Goal: Task Accomplishment & Management: Use online tool/utility

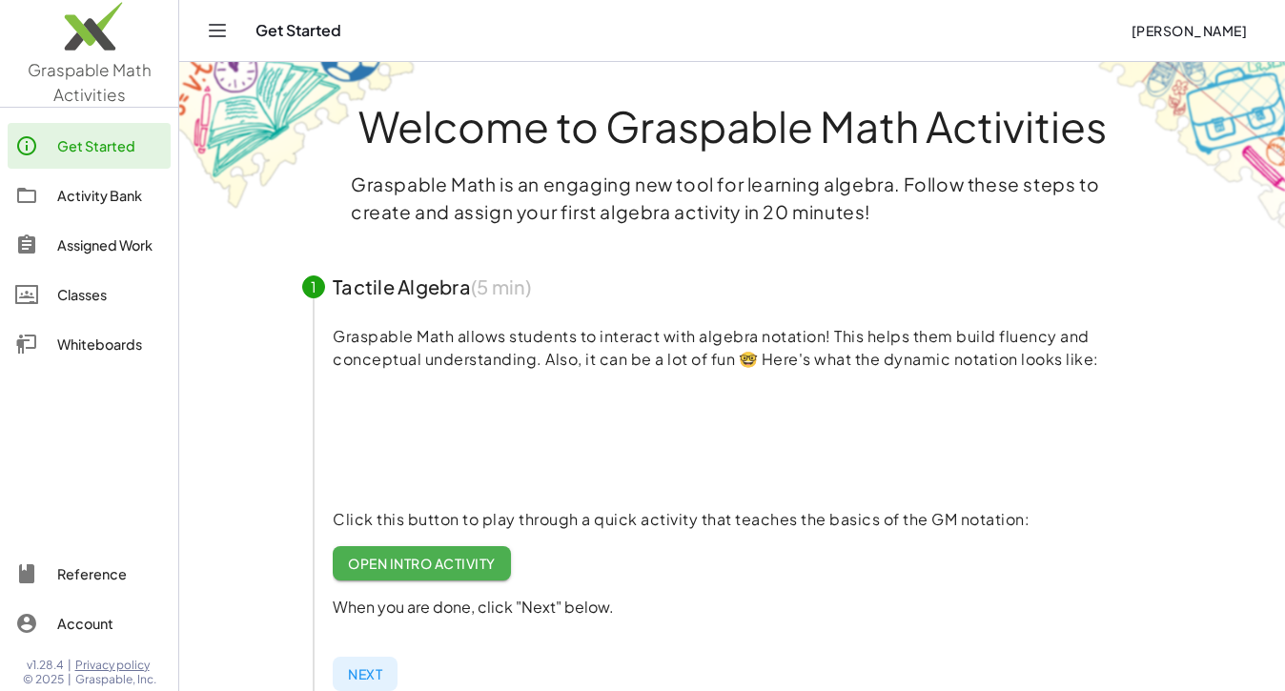
click at [71, 350] on div "Whiteboards" at bounding box center [110, 344] width 106 height 23
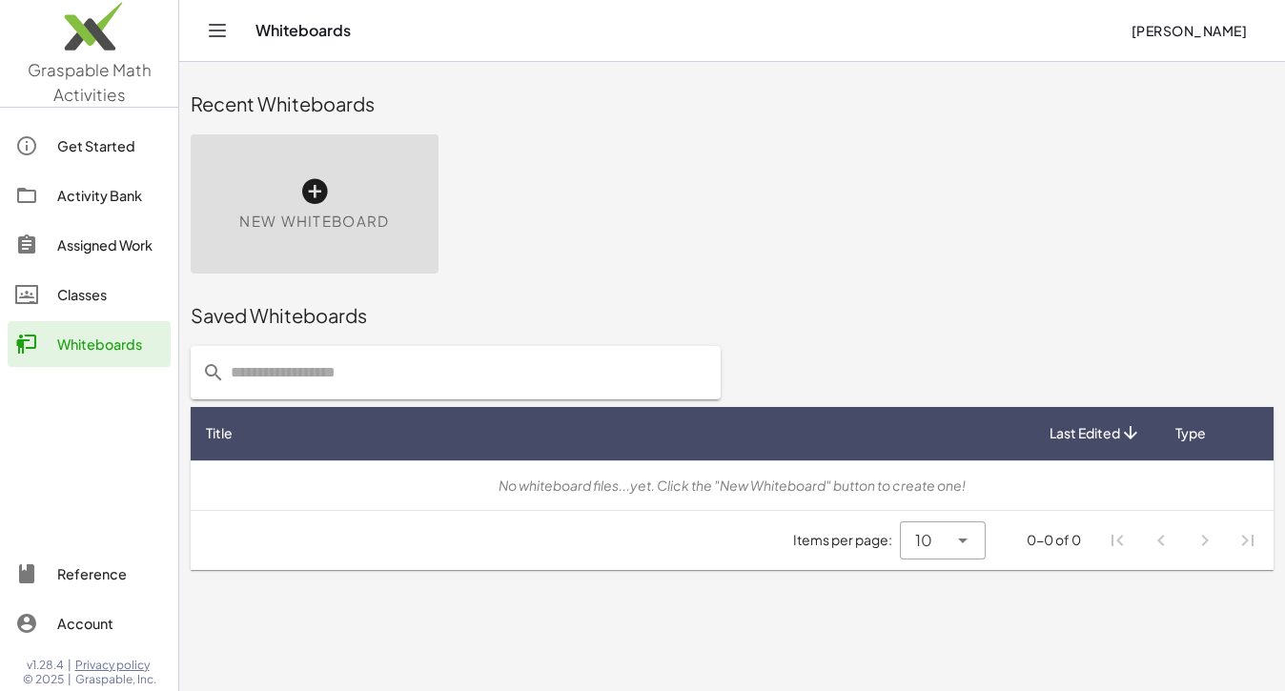
click at [99, 143] on div "Get Started" at bounding box center [110, 145] width 106 height 23
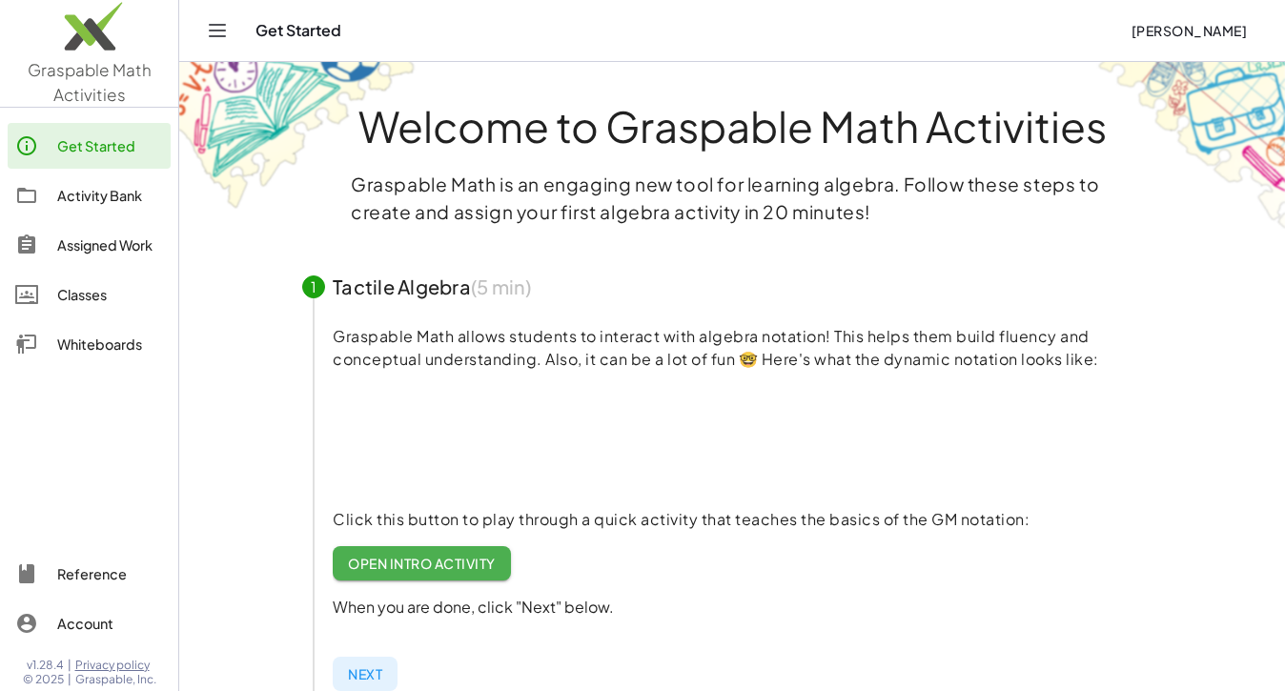
click at [367, 672] on span "Next" at bounding box center [365, 673] width 34 height 17
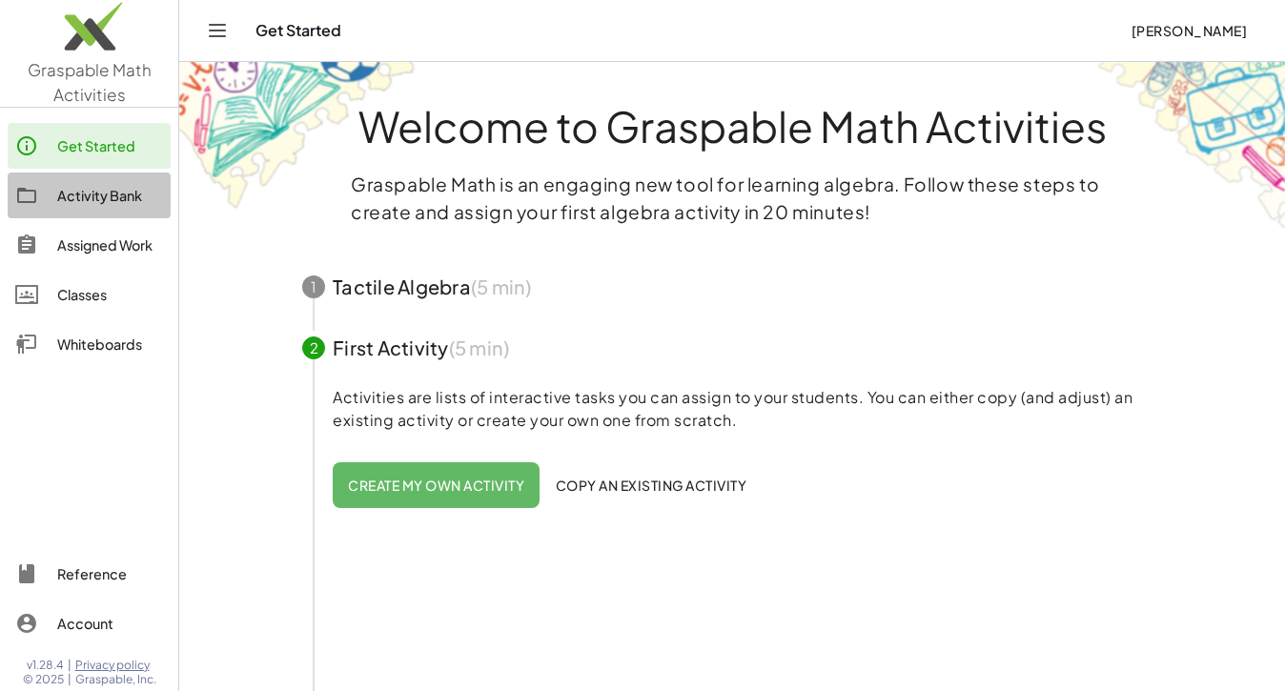
click at [111, 197] on div "Activity Bank" at bounding box center [110, 195] width 106 height 23
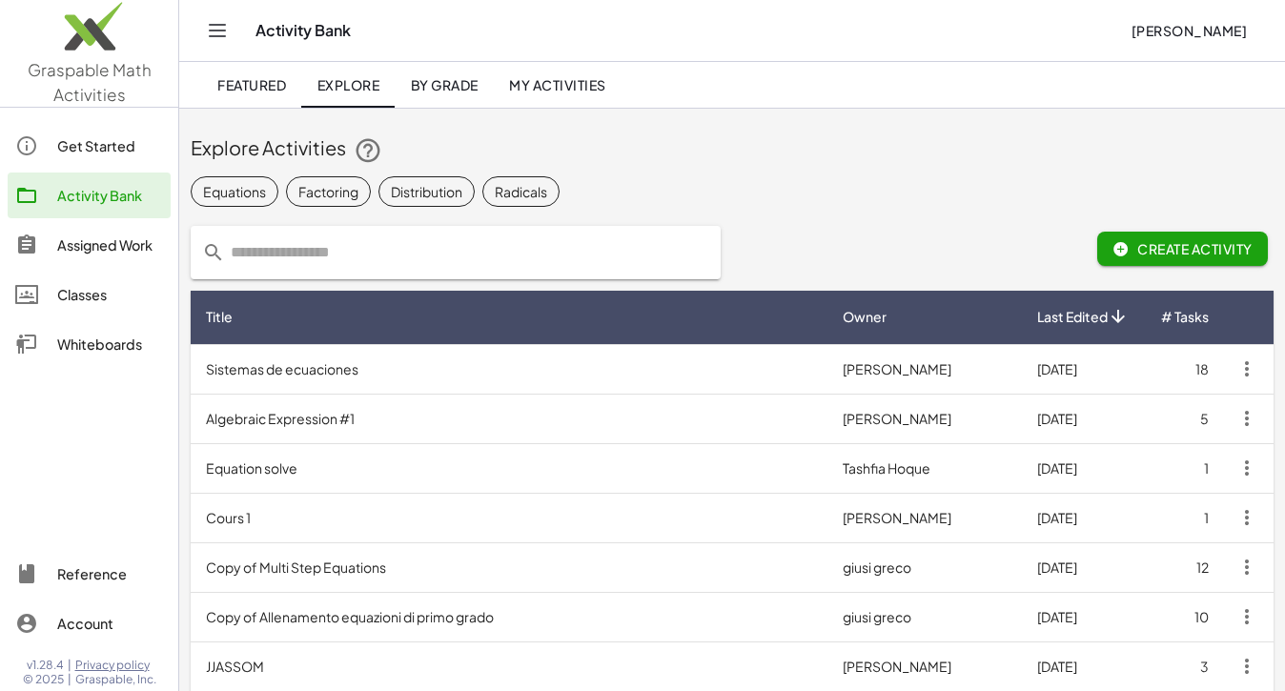
click at [98, 238] on div "Assigned Work" at bounding box center [110, 245] width 106 height 23
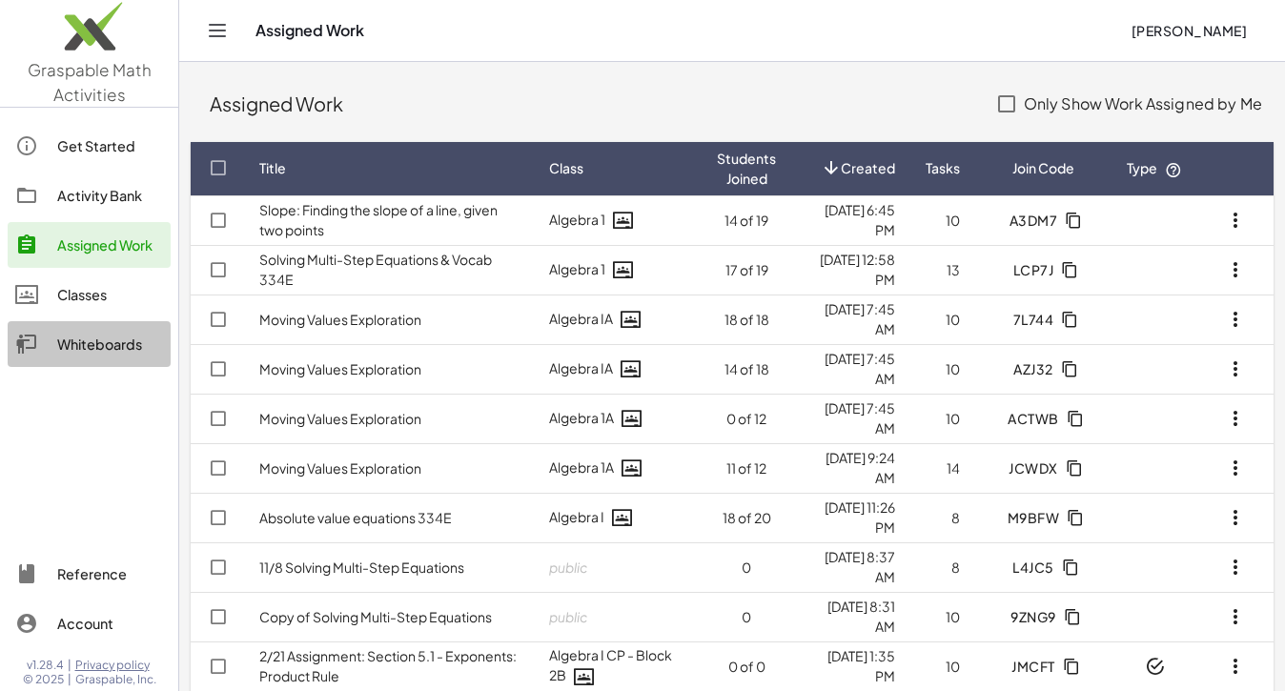
click at [76, 337] on div "Whiteboards" at bounding box center [110, 344] width 106 height 23
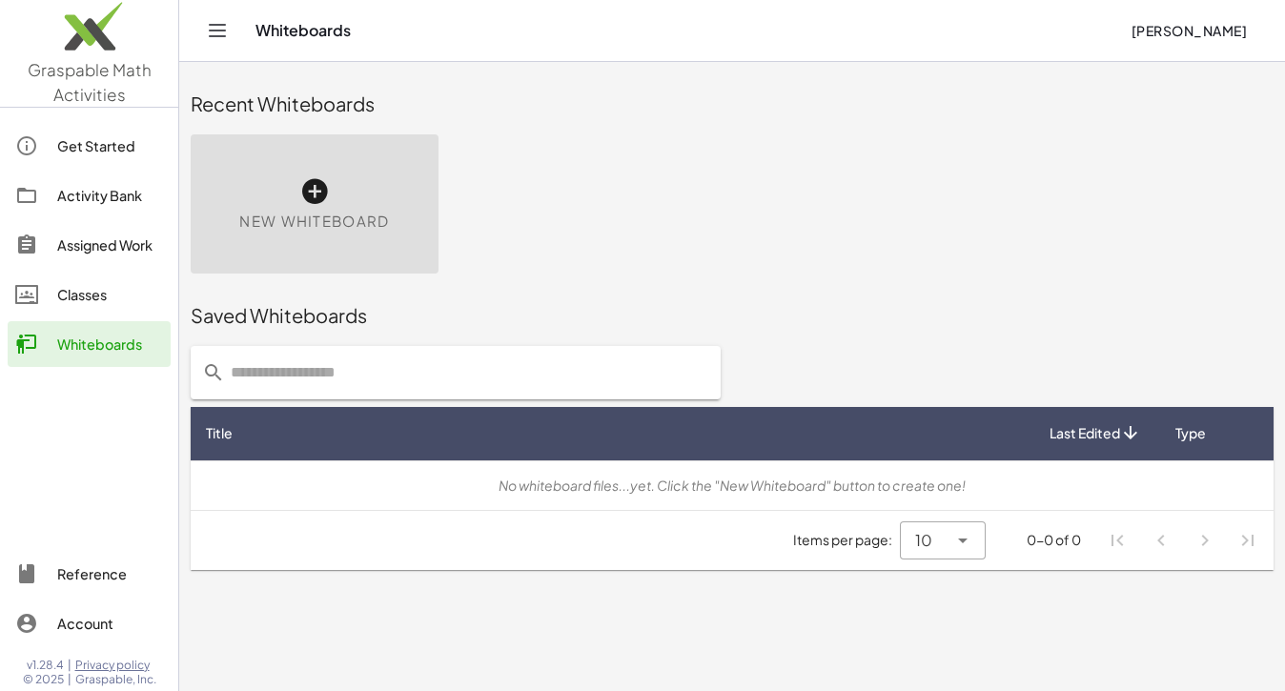
click at [280, 195] on div "New Whiteboard" at bounding box center [315, 203] width 248 height 139
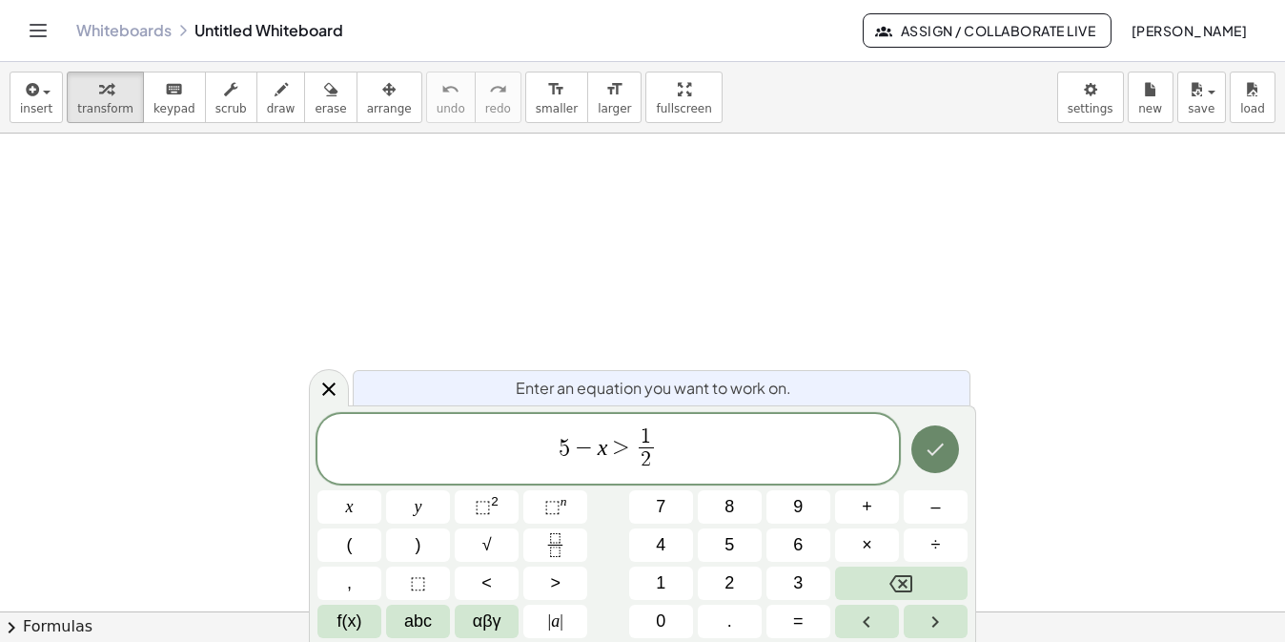
click at [923, 444] on icon "Done" at bounding box center [935, 449] width 23 height 23
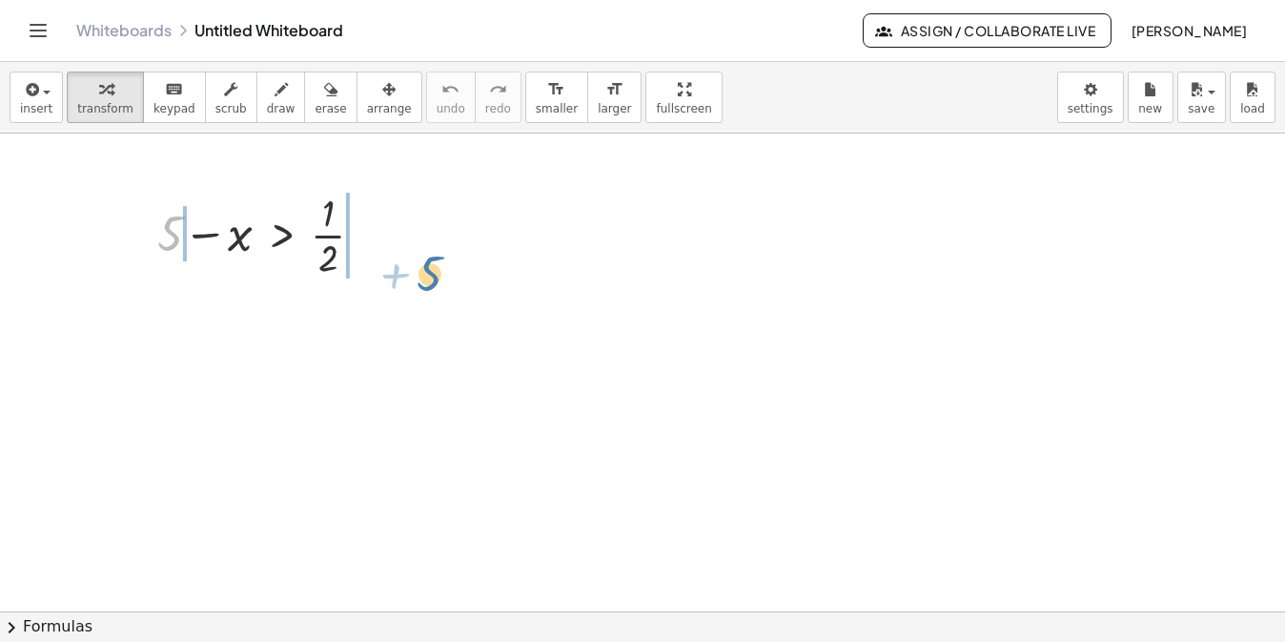
drag, startPoint x: 173, startPoint y: 224, endPoint x: 437, endPoint y: 261, distance: 266.6
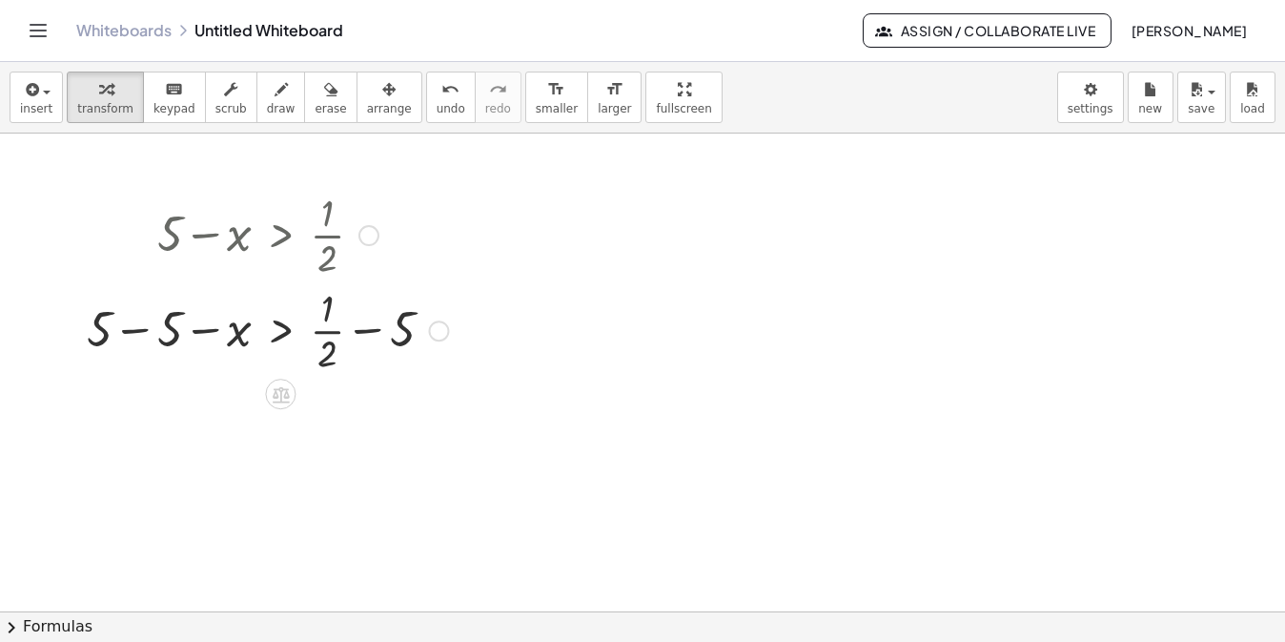
click at [134, 330] on div at bounding box center [267, 328] width 380 height 95
click at [87, 330] on div at bounding box center [72, 281] width 29 height 200
click at [407, 428] on div at bounding box center [267, 424] width 380 height 95
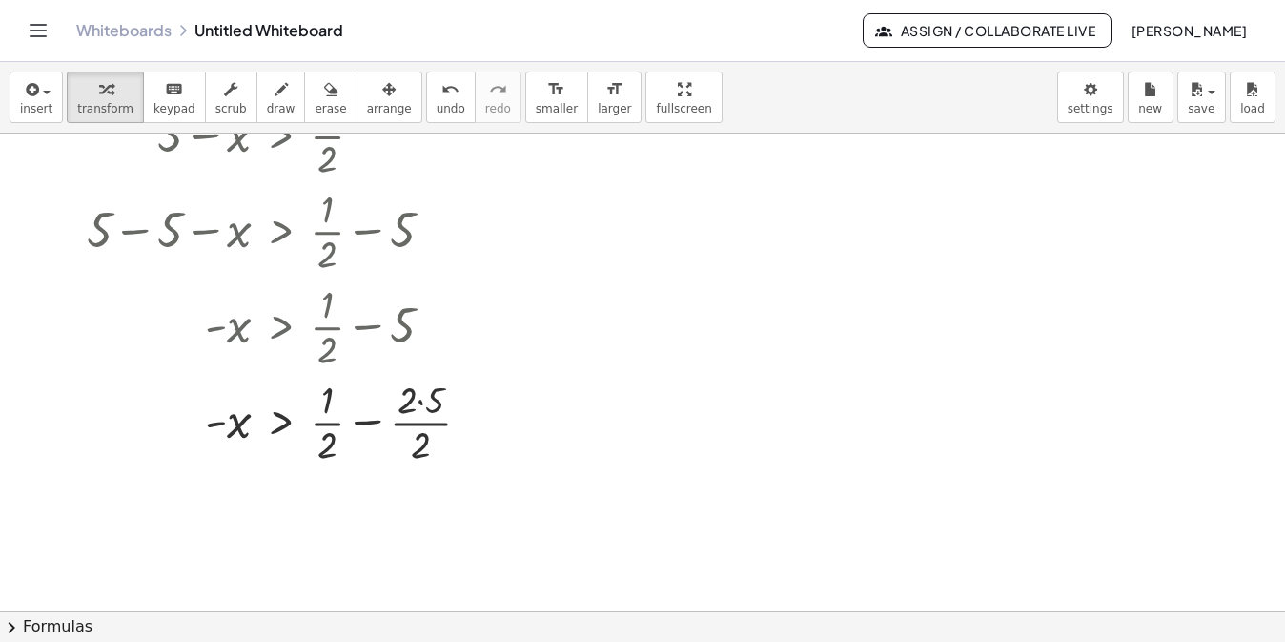
scroll to position [101, 0]
click at [277, 103] on span "draw" at bounding box center [281, 108] width 29 height 13
drag, startPoint x: 831, startPoint y: 339, endPoint x: 801, endPoint y: 372, distance: 44.5
click at [801, 372] on div at bounding box center [642, 559] width 1285 height 1054
drag, startPoint x: 794, startPoint y: 377, endPoint x: 842, endPoint y: 379, distance: 47.7
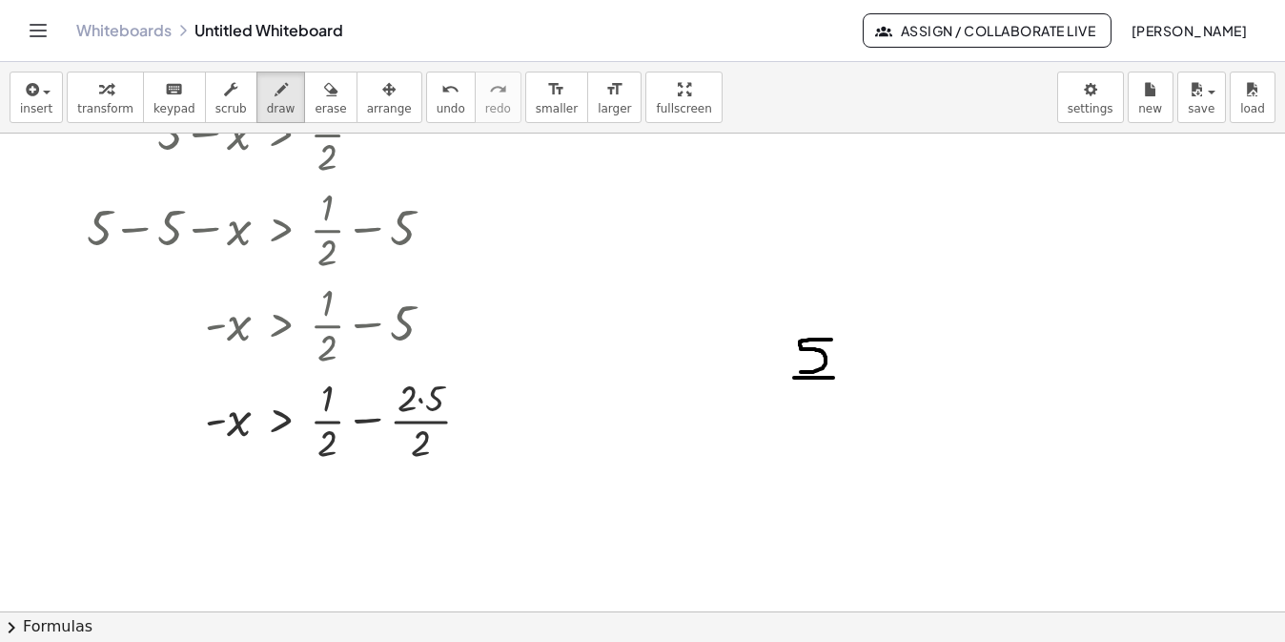
click at [842, 379] on div at bounding box center [642, 559] width 1285 height 1054
drag, startPoint x: 814, startPoint y: 390, endPoint x: 813, endPoint y: 431, distance: 41.0
click at [814, 432] on div at bounding box center [642, 559] width 1285 height 1054
drag, startPoint x: 867, startPoint y: 390, endPoint x: 897, endPoint y: 392, distance: 29.6
click at [896, 390] on div at bounding box center [642, 559] width 1285 height 1054
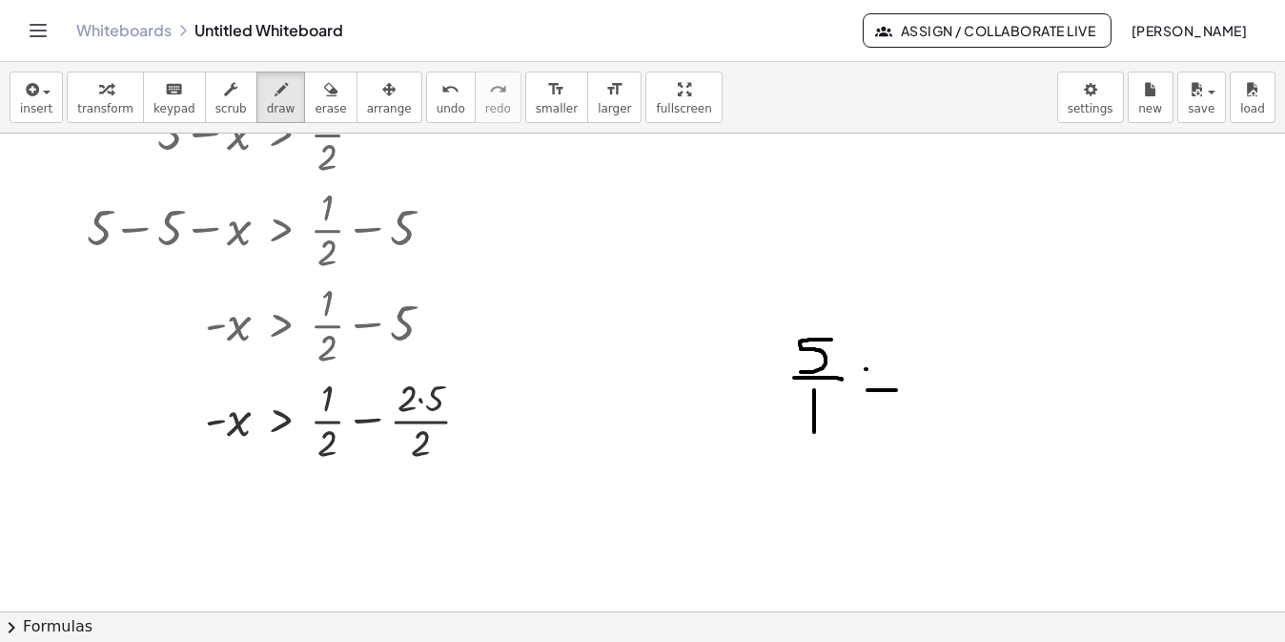
drag, startPoint x: 866, startPoint y: 369, endPoint x: 893, endPoint y: 369, distance: 27.6
click at [893, 369] on div at bounding box center [642, 559] width 1285 height 1054
drag, startPoint x: 923, startPoint y: 388, endPoint x: 984, endPoint y: 384, distance: 61.1
click at [923, 384] on div at bounding box center [642, 559] width 1285 height 1054
drag, startPoint x: 956, startPoint y: 397, endPoint x: 1007, endPoint y: 430, distance: 60.0
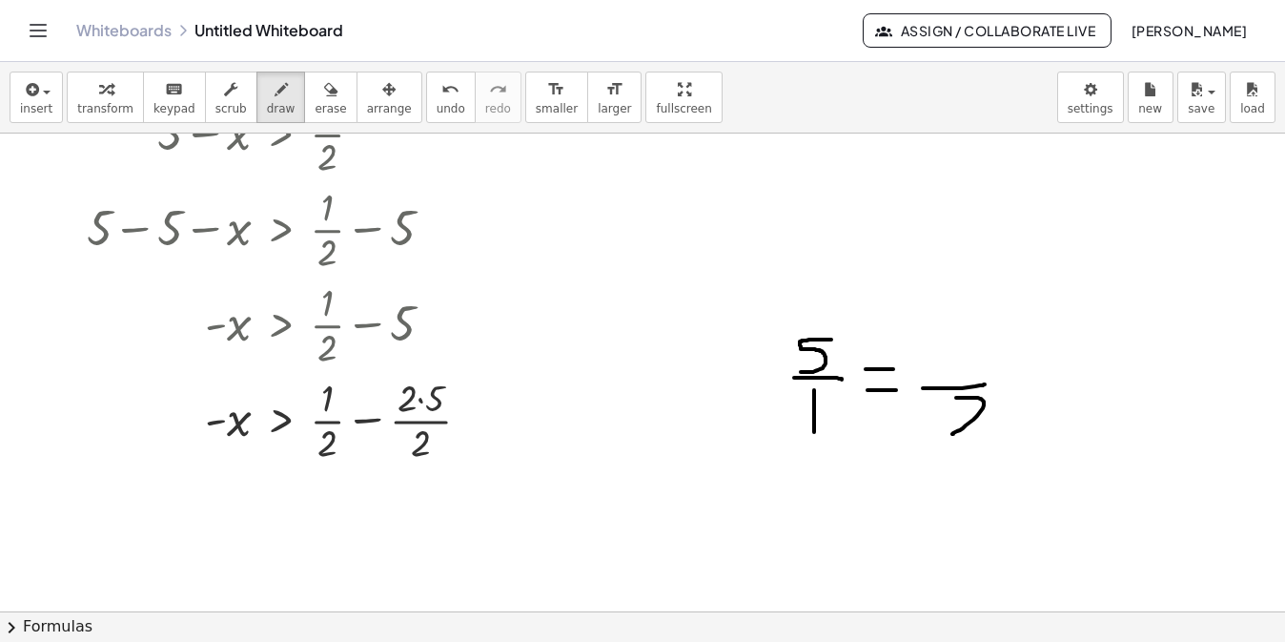
click at [923, 430] on div at bounding box center [642, 559] width 1285 height 1054
drag, startPoint x: 828, startPoint y: 431, endPoint x: 934, endPoint y: 445, distance: 106.8
click at [923, 445] on div at bounding box center [642, 559] width 1285 height 1054
drag, startPoint x: 917, startPoint y: 444, endPoint x: 942, endPoint y: 457, distance: 27.7
click at [923, 457] on div at bounding box center [642, 559] width 1285 height 1054
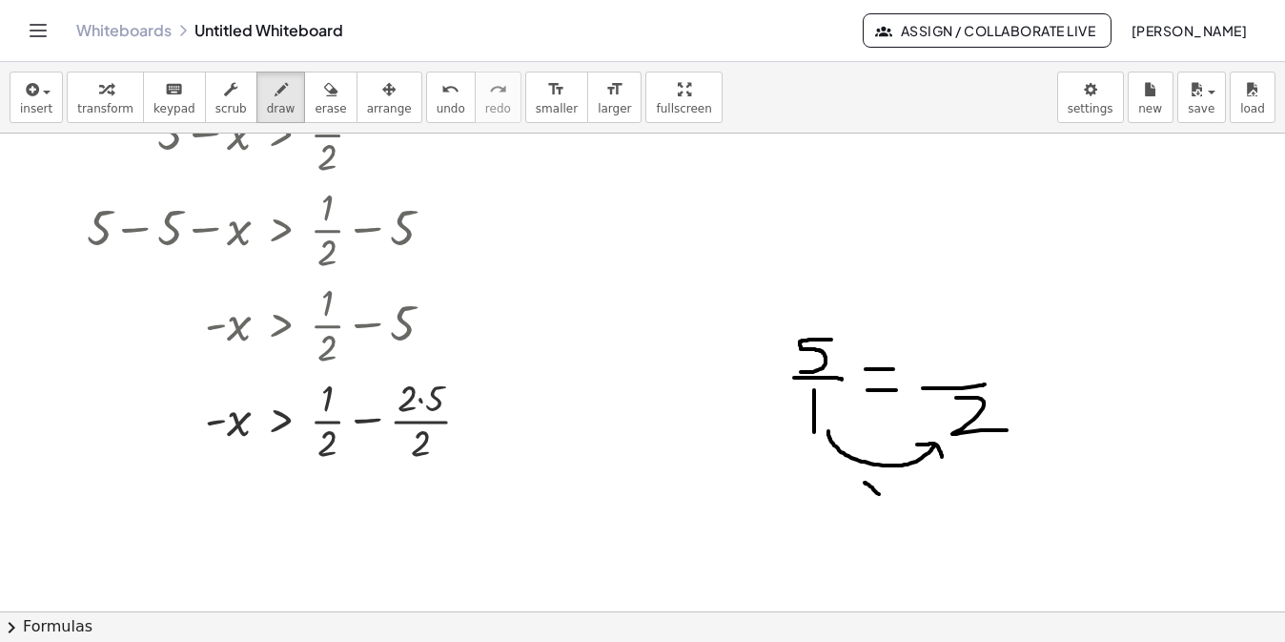
drag, startPoint x: 866, startPoint y: 482, endPoint x: 879, endPoint y: 496, distance: 18.9
click at [880, 496] on div at bounding box center [642, 559] width 1285 height 1054
drag, startPoint x: 879, startPoint y: 484, endPoint x: 865, endPoint y: 497, distance: 18.9
click at [865, 497] on div at bounding box center [642, 559] width 1285 height 1054
drag, startPoint x: 886, startPoint y: 483, endPoint x: 912, endPoint y: 500, distance: 30.9
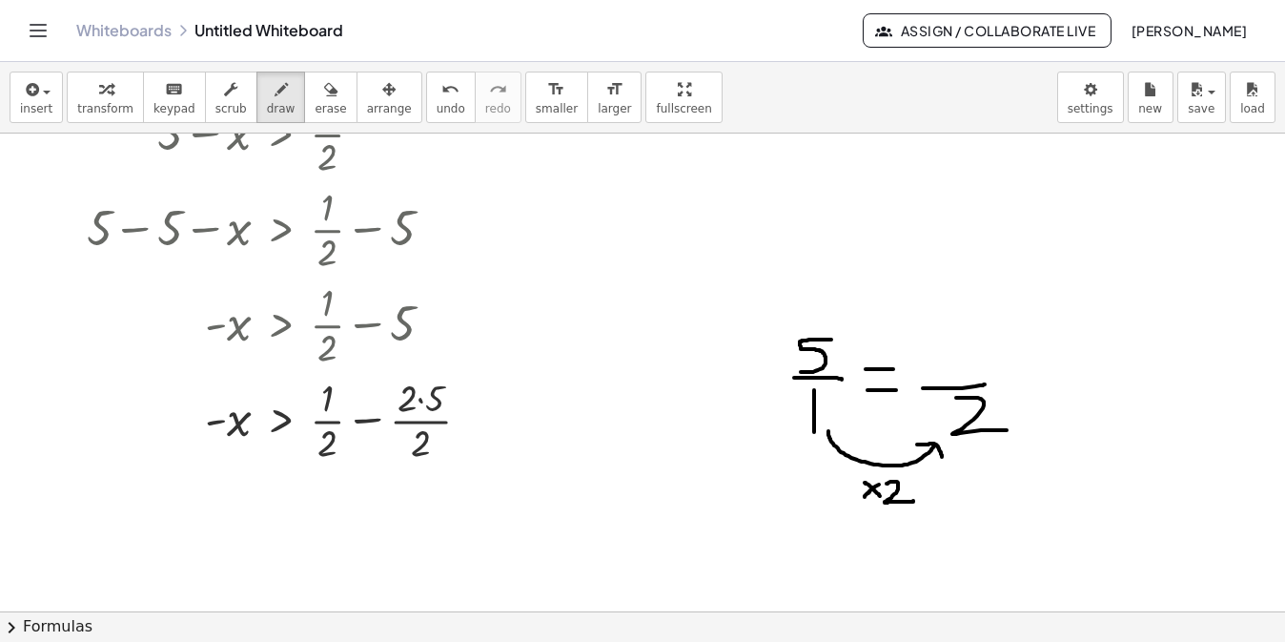
click at [913, 500] on div at bounding box center [642, 559] width 1285 height 1054
drag, startPoint x: 843, startPoint y: 334, endPoint x: 941, endPoint y: 339, distance: 98.3
click at [923, 339] on div at bounding box center [642, 559] width 1285 height 1054
drag, startPoint x: 927, startPoint y: 334, endPoint x: 954, endPoint y: 322, distance: 29.9
click at [923, 322] on div at bounding box center [642, 559] width 1285 height 1054
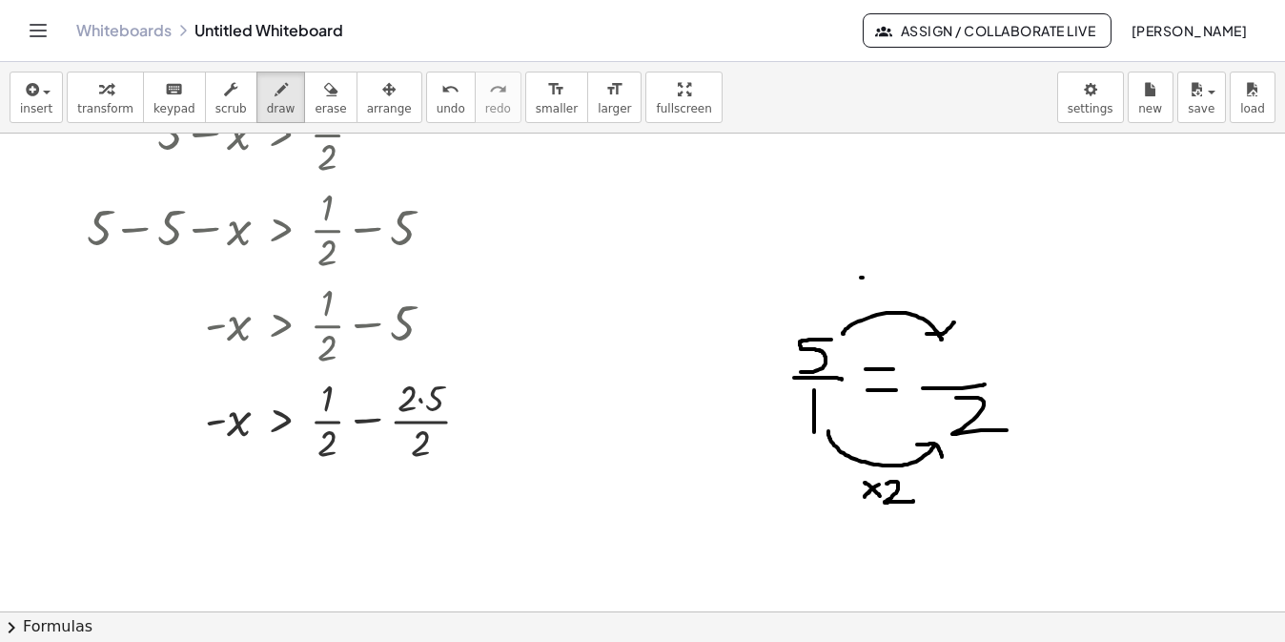
drag, startPoint x: 861, startPoint y: 277, endPoint x: 877, endPoint y: 290, distance: 20.4
click at [877, 290] on div at bounding box center [642, 559] width 1285 height 1054
drag, startPoint x: 874, startPoint y: 275, endPoint x: 859, endPoint y: 292, distance: 23.0
click at [859, 292] on div at bounding box center [642, 559] width 1285 height 1054
drag, startPoint x: 886, startPoint y: 270, endPoint x: 925, endPoint y: 288, distance: 43.1
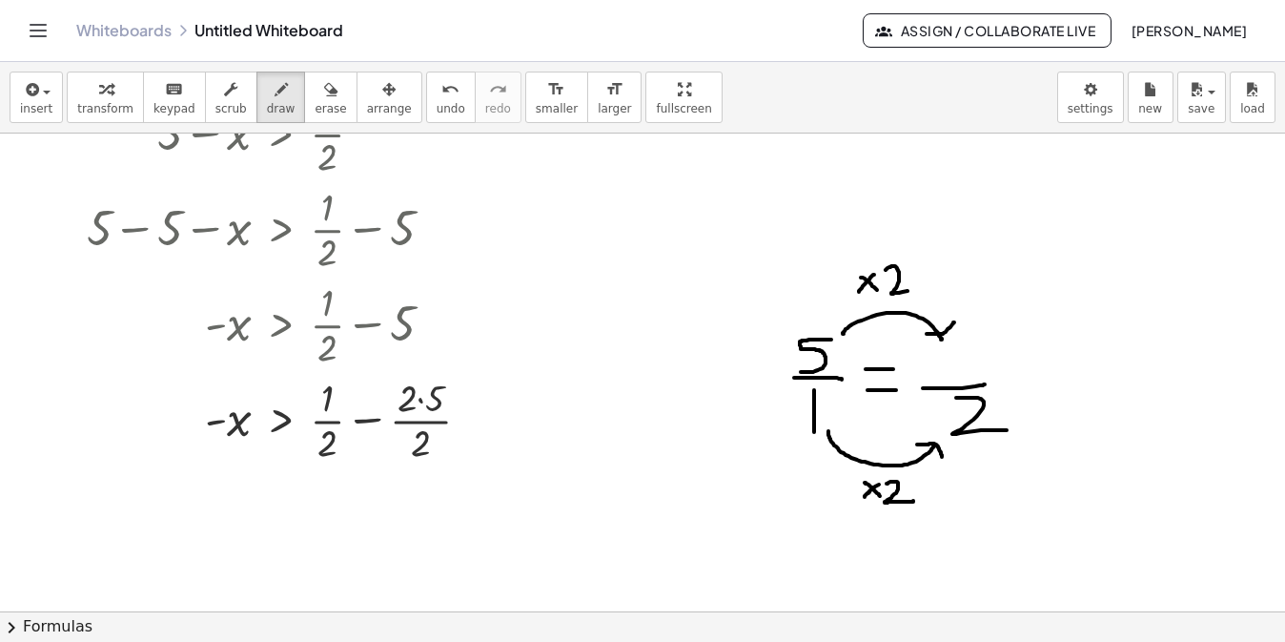
click at [923, 288] on div at bounding box center [642, 559] width 1285 height 1054
drag, startPoint x: 935, startPoint y: 356, endPoint x: 935, endPoint y: 375, distance: 19.1
click at [923, 375] on div at bounding box center [642, 559] width 1285 height 1054
click at [923, 361] on div at bounding box center [642, 559] width 1285 height 1054
click at [109, 105] on span "transform" at bounding box center [105, 108] width 56 height 13
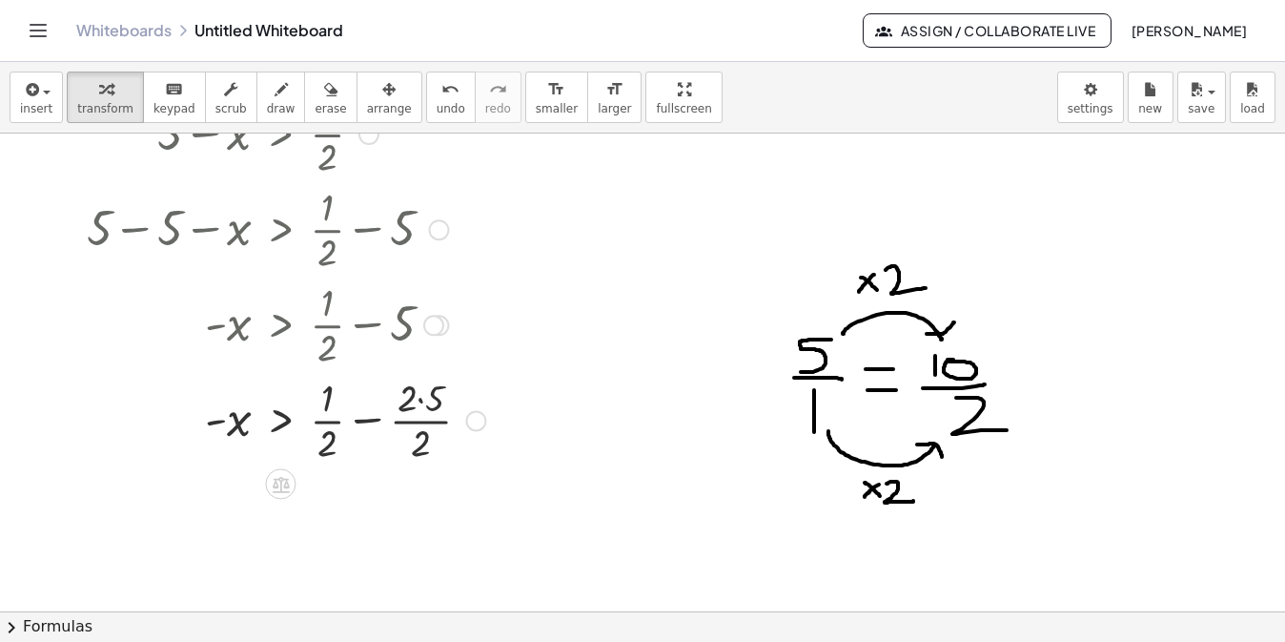
click at [421, 402] on div at bounding box center [286, 418] width 418 height 95
click at [421, 402] on div at bounding box center [277, 418] width 401 height 95
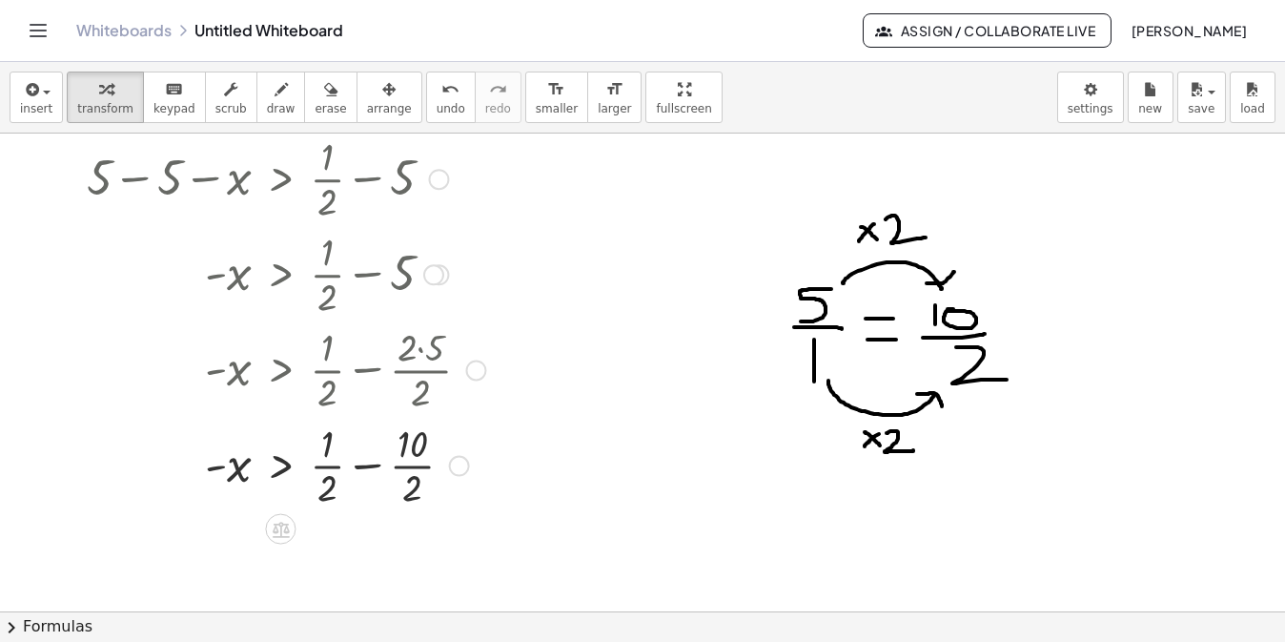
scroll to position [155, 0]
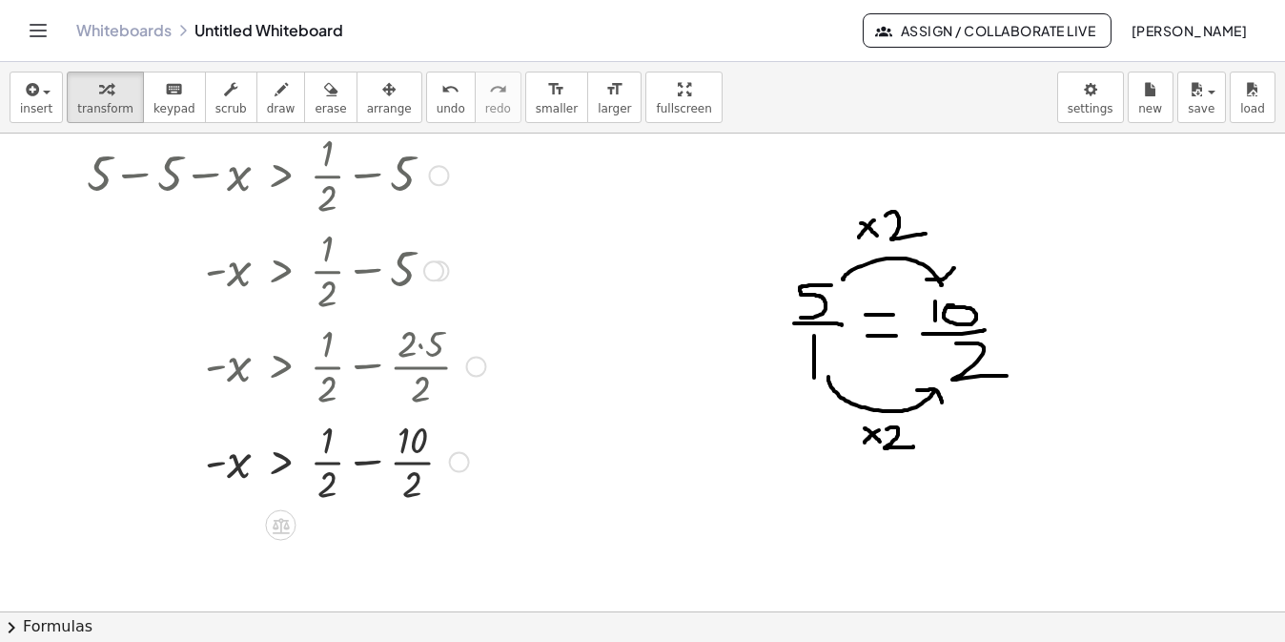
click at [366, 463] on div at bounding box center [286, 460] width 418 height 95
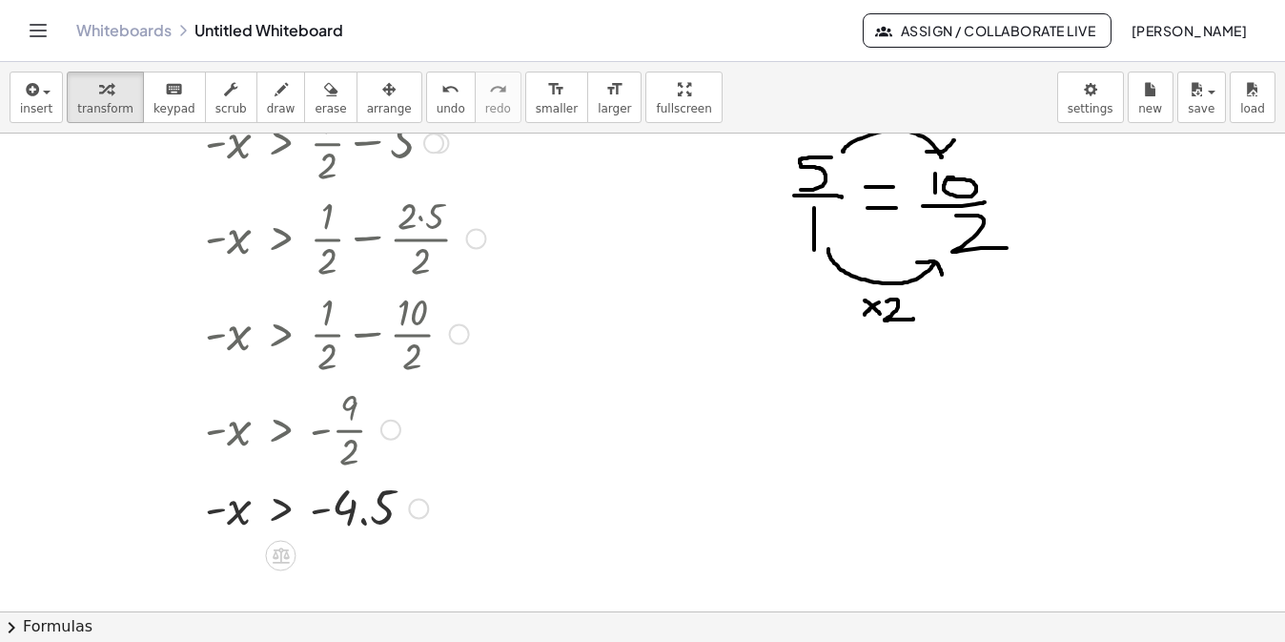
scroll to position [287, 0]
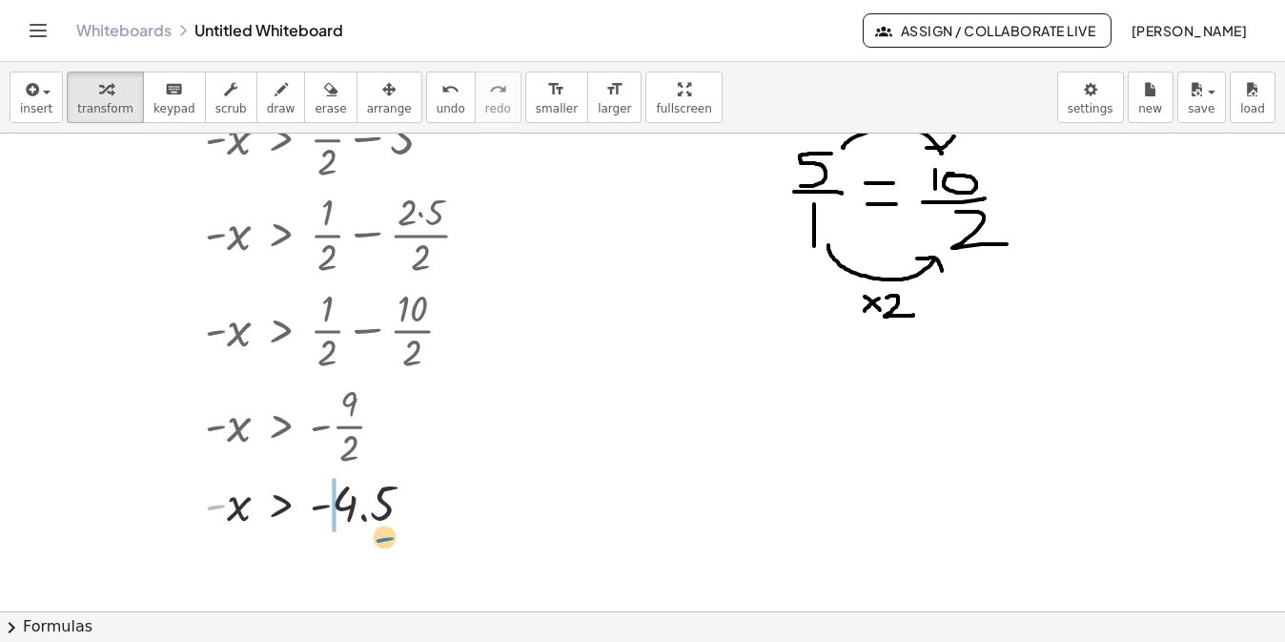
drag, startPoint x: 215, startPoint y: 506, endPoint x: 385, endPoint y: 538, distance: 172.6
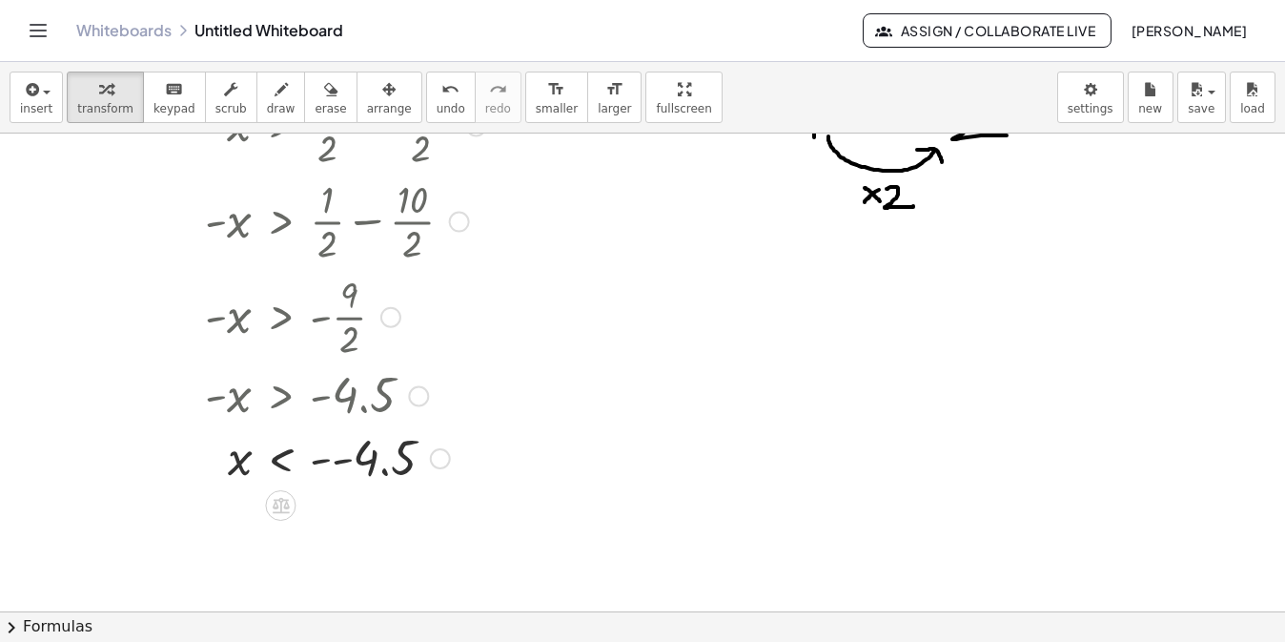
scroll to position [397, 0]
click at [331, 455] on div at bounding box center [286, 454] width 418 height 63
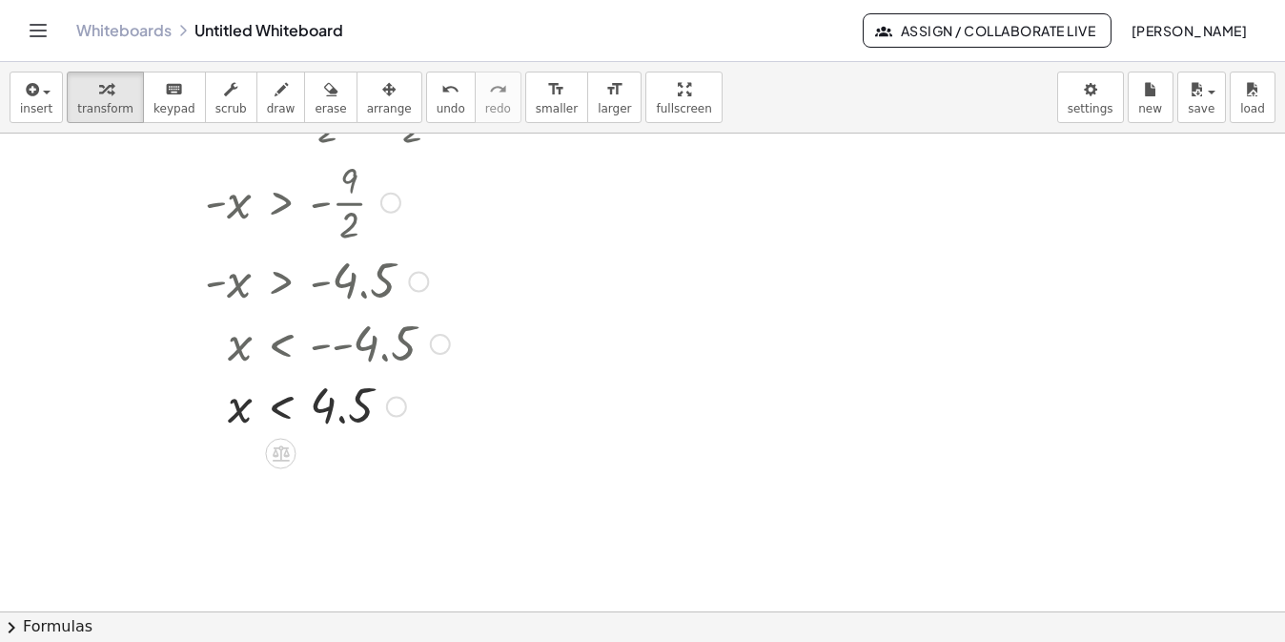
scroll to position [517, 0]
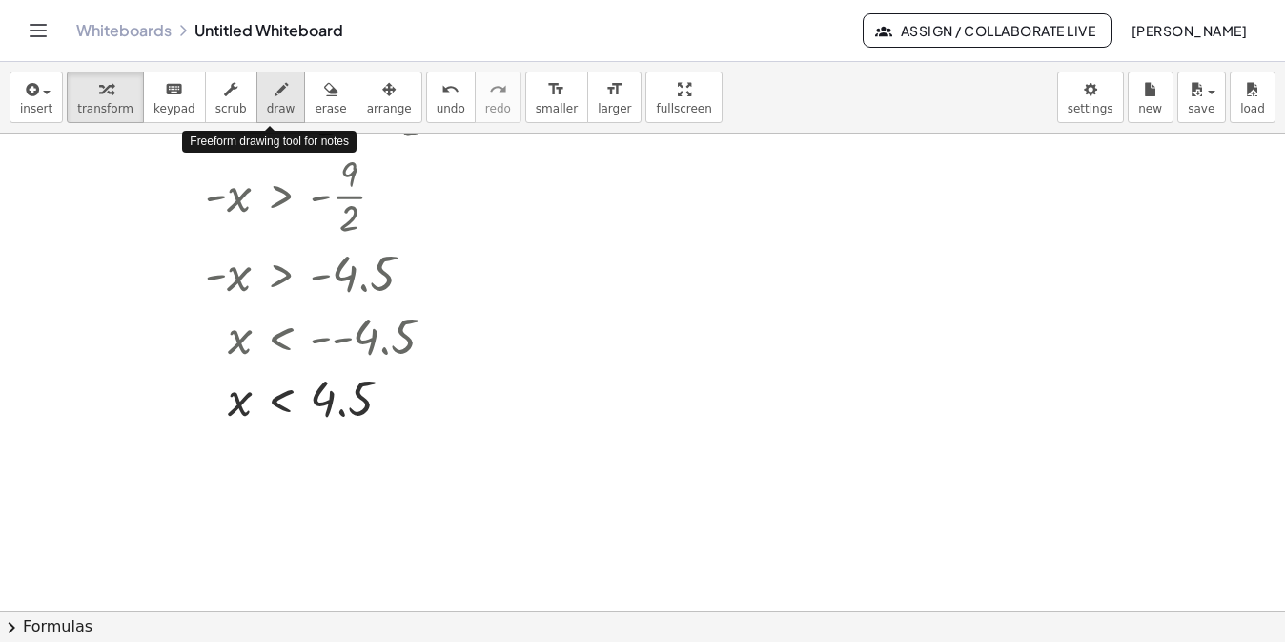
click at [275, 108] on span "draw" at bounding box center [281, 108] width 29 height 13
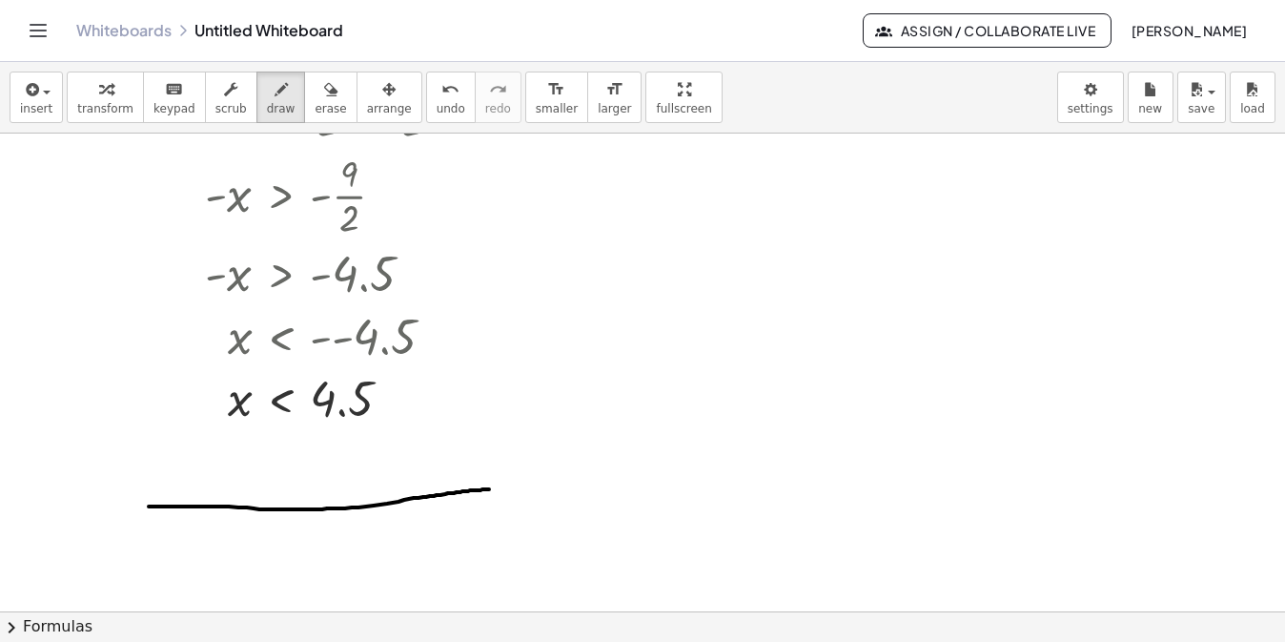
drag, startPoint x: 149, startPoint y: 506, endPoint x: 489, endPoint y: 489, distance: 340.7
click at [489, 489] on div at bounding box center [642, 144] width 1285 height 1054
drag, startPoint x: 299, startPoint y: 493, endPoint x: 295, endPoint y: 521, distance: 28.8
click at [295, 521] on div at bounding box center [642, 144] width 1285 height 1054
drag, startPoint x: 268, startPoint y: 533, endPoint x: 277, endPoint y: 559, distance: 27.4
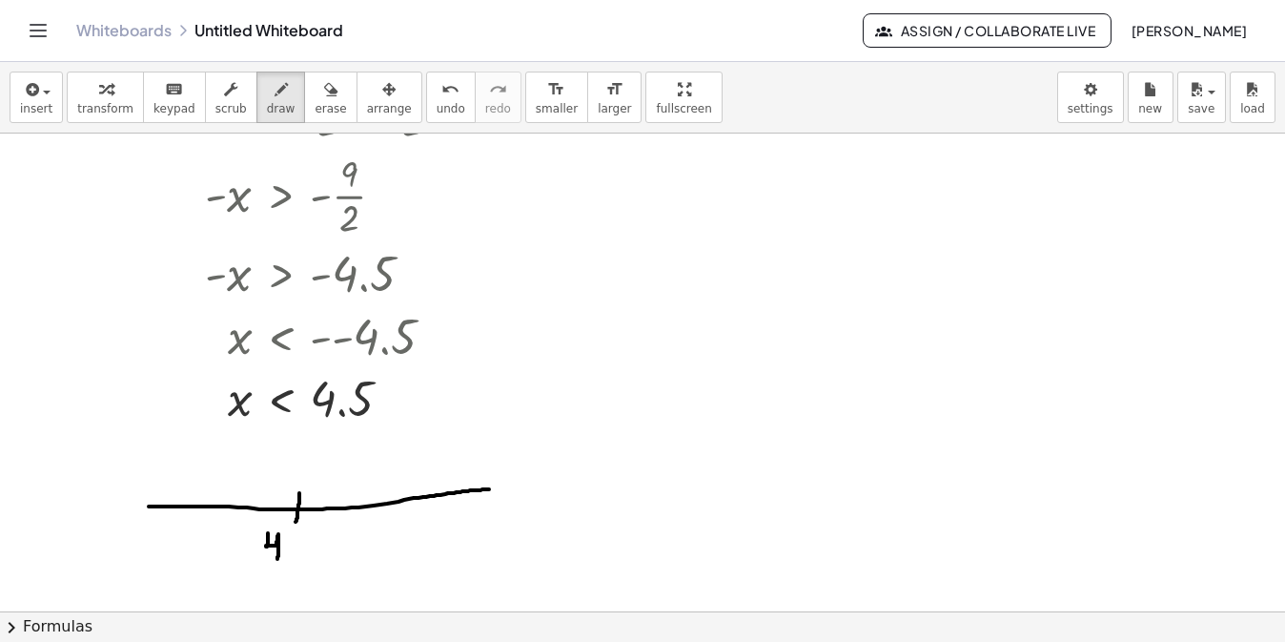
click at [277, 559] on div at bounding box center [642, 144] width 1285 height 1054
click at [289, 557] on div at bounding box center [642, 144] width 1285 height 1054
drag, startPoint x: 299, startPoint y: 558, endPoint x: 322, endPoint y: 532, distance: 34.4
click at [322, 532] on div at bounding box center [642, 144] width 1285 height 1054
drag, startPoint x: 303, startPoint y: 491, endPoint x: 294, endPoint y: 492, distance: 9.6
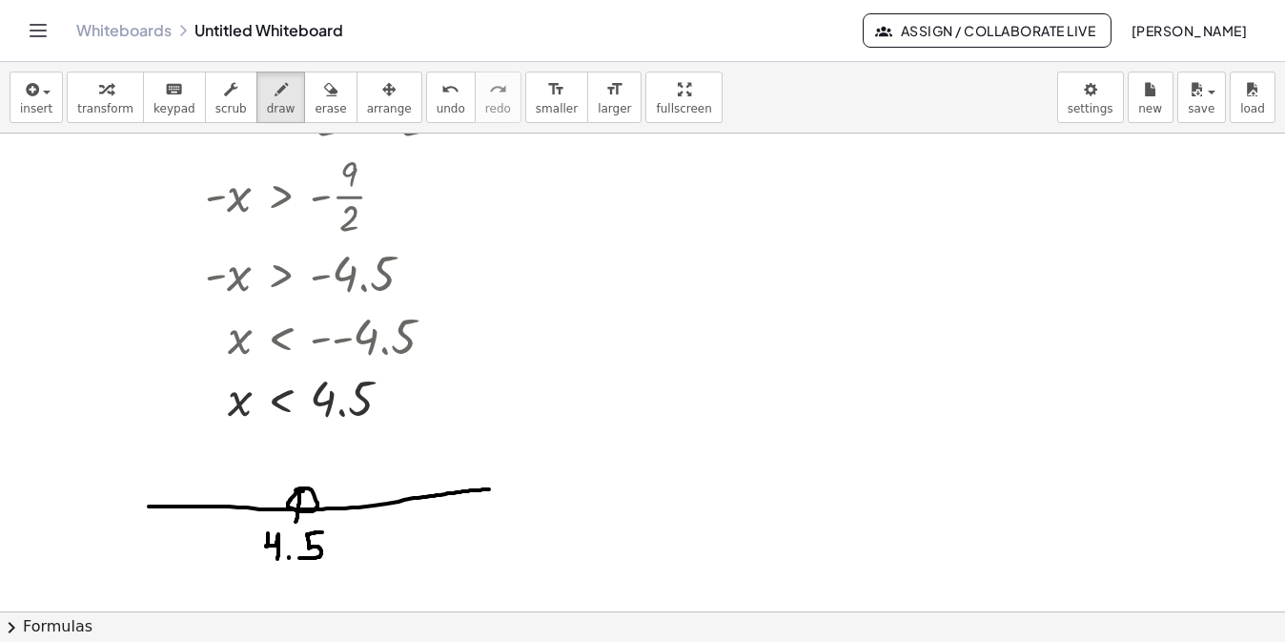
click at [294, 492] on div at bounding box center [642, 144] width 1285 height 1054
drag, startPoint x: 289, startPoint y: 502, endPoint x: 156, endPoint y: 497, distance: 132.6
click at [156, 497] on div at bounding box center [642, 144] width 1285 height 1054
drag, startPoint x: 170, startPoint y: 484, endPoint x: 172, endPoint y: 516, distance: 31.5
click at [171, 515] on div at bounding box center [642, 144] width 1285 height 1054
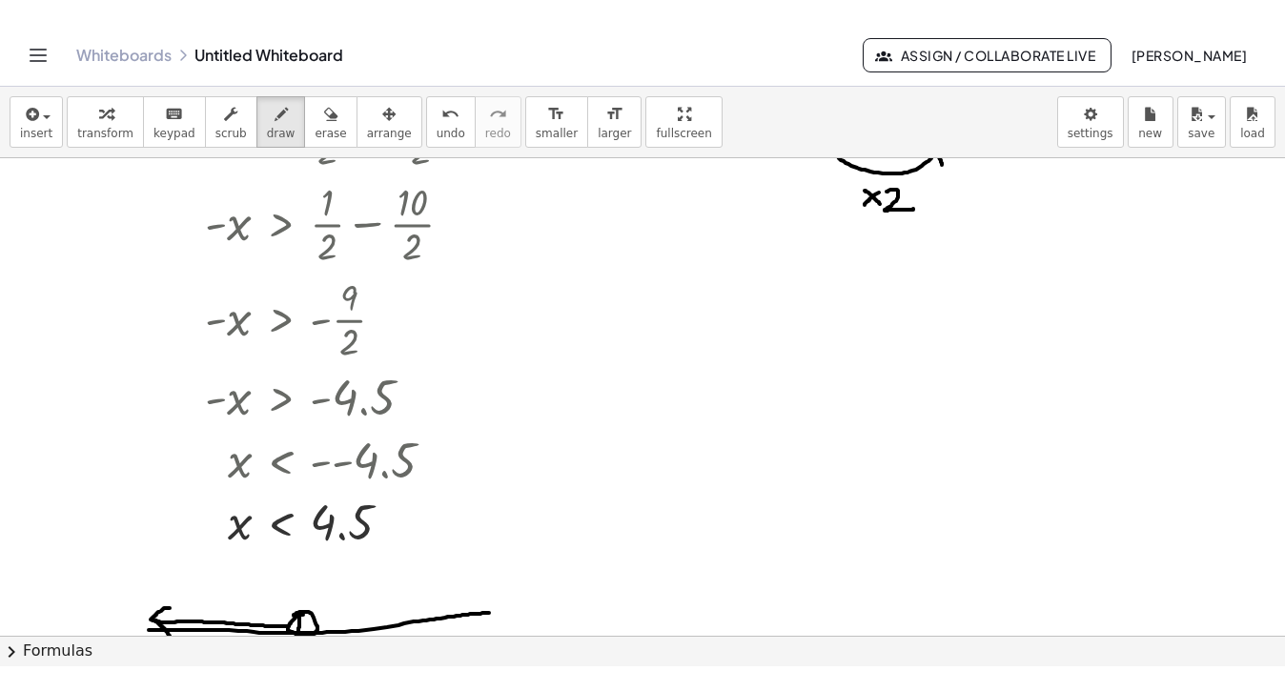
scroll to position [415, 0]
